Goal: Task Accomplishment & Management: Use online tool/utility

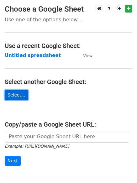
click at [18, 94] on link "Select..." at bounding box center [16, 95] width 23 height 10
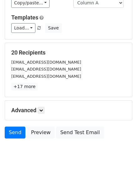
scroll to position [85, 0]
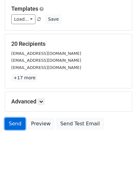
click at [13, 125] on link "Send" at bounding box center [15, 124] width 21 height 12
click at [13, 121] on link "Send" at bounding box center [15, 124] width 21 height 12
click at [16, 124] on link "Send" at bounding box center [15, 124] width 21 height 12
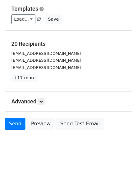
click at [27, 154] on body "New Campaign Daily emails left: 50 Google Sheet: client 1 1. Write your email i…" at bounding box center [68, 39] width 137 height 238
